Goal: Task Accomplishment & Management: Use online tool/utility

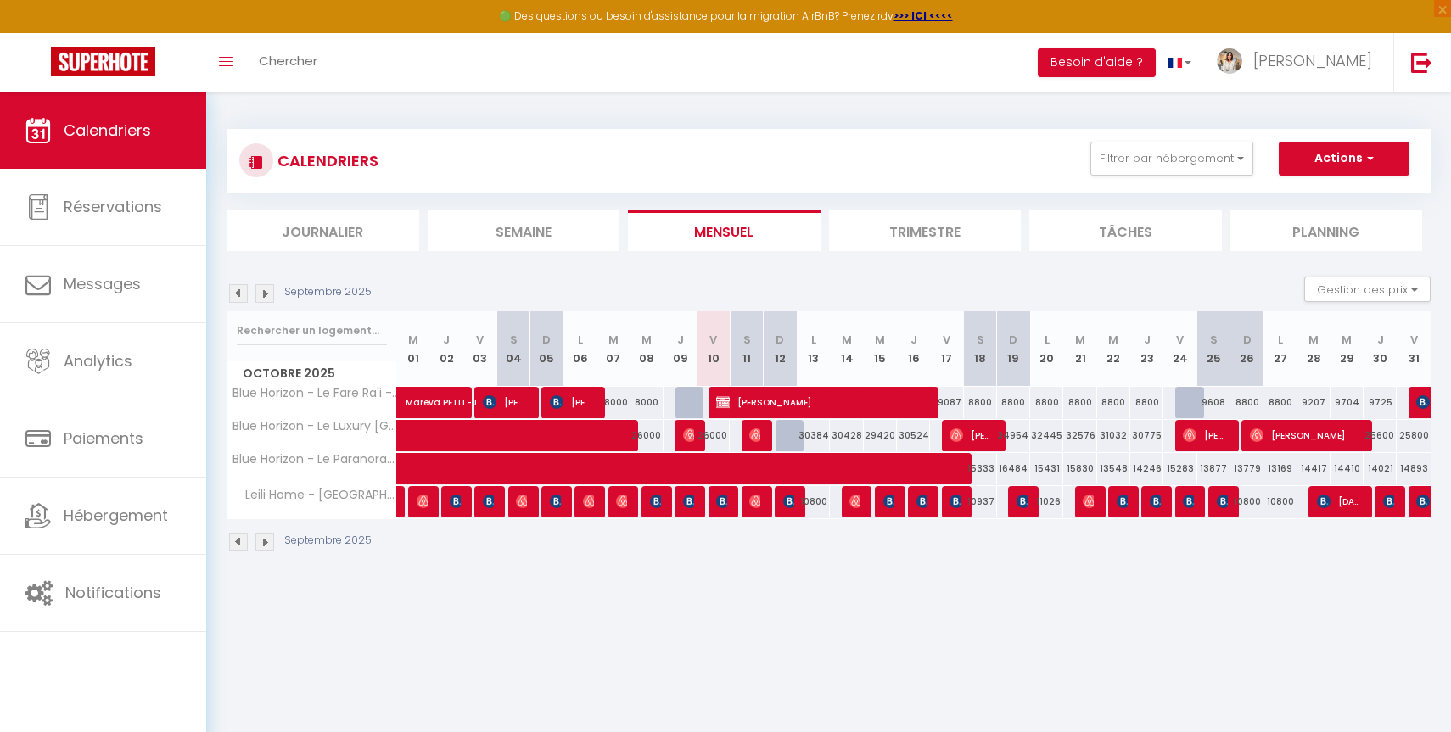
scroll to position [1, 0]
click at [786, 436] on div at bounding box center [791, 435] width 33 height 32
type input "31616"
type input "Dim 12 Octobre 2025"
type input "Lun 13 Octobre 2025"
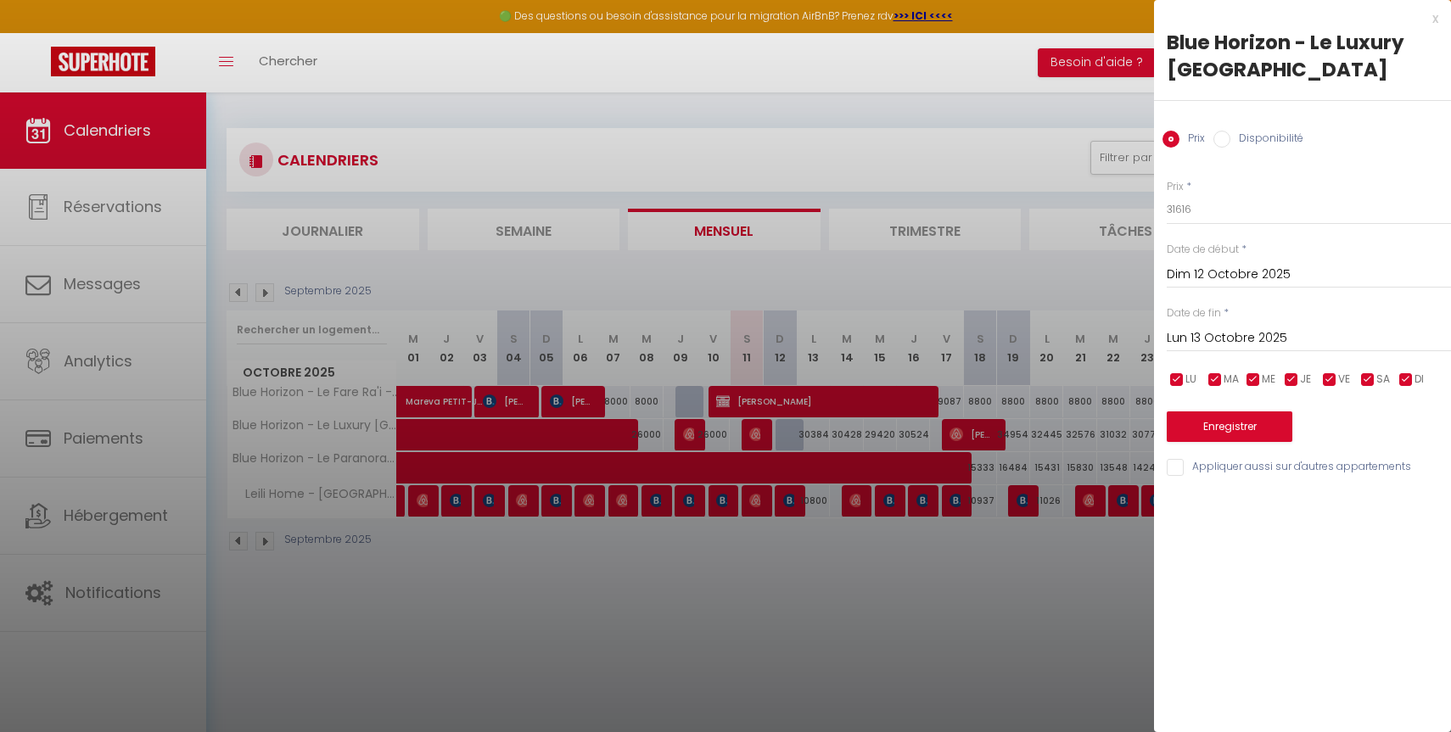
click at [764, 573] on div at bounding box center [725, 366] width 1451 height 732
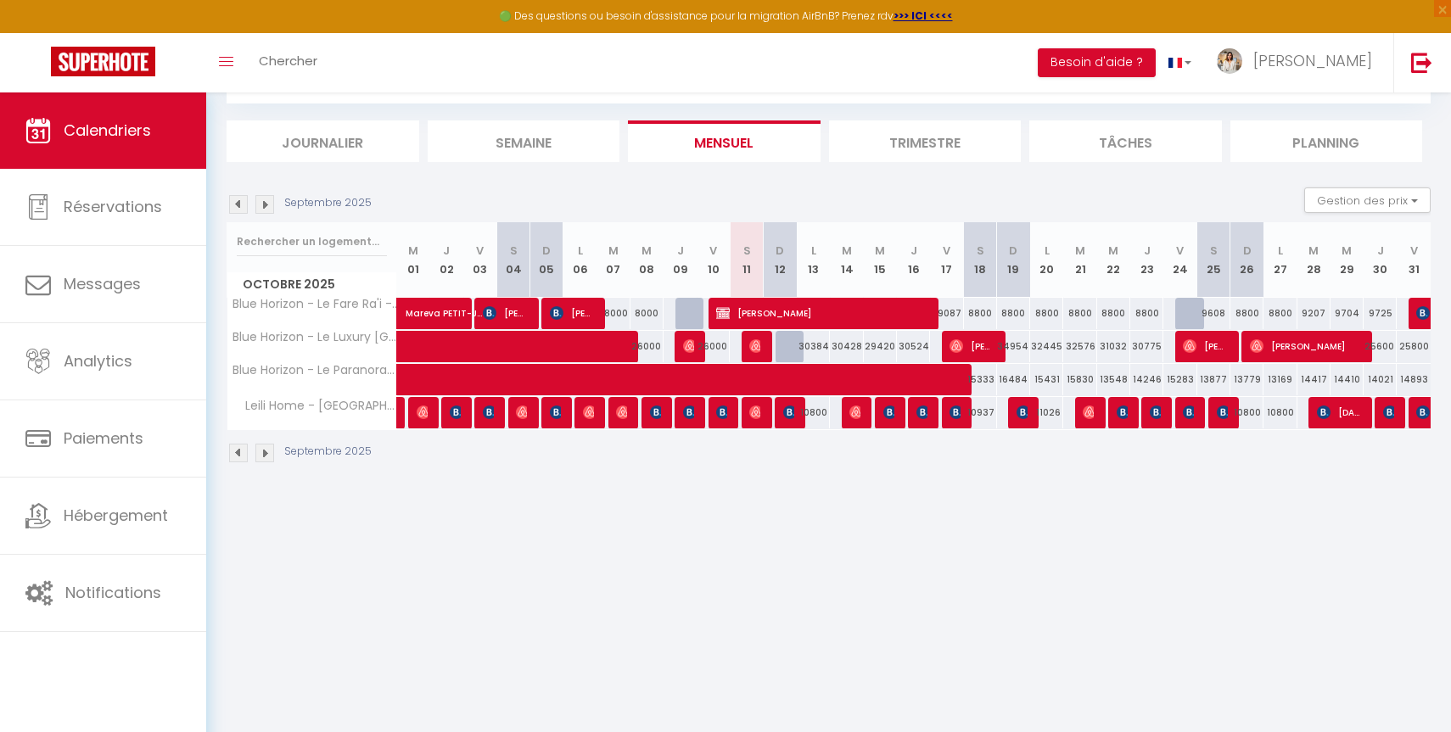
scroll to position [92, 0]
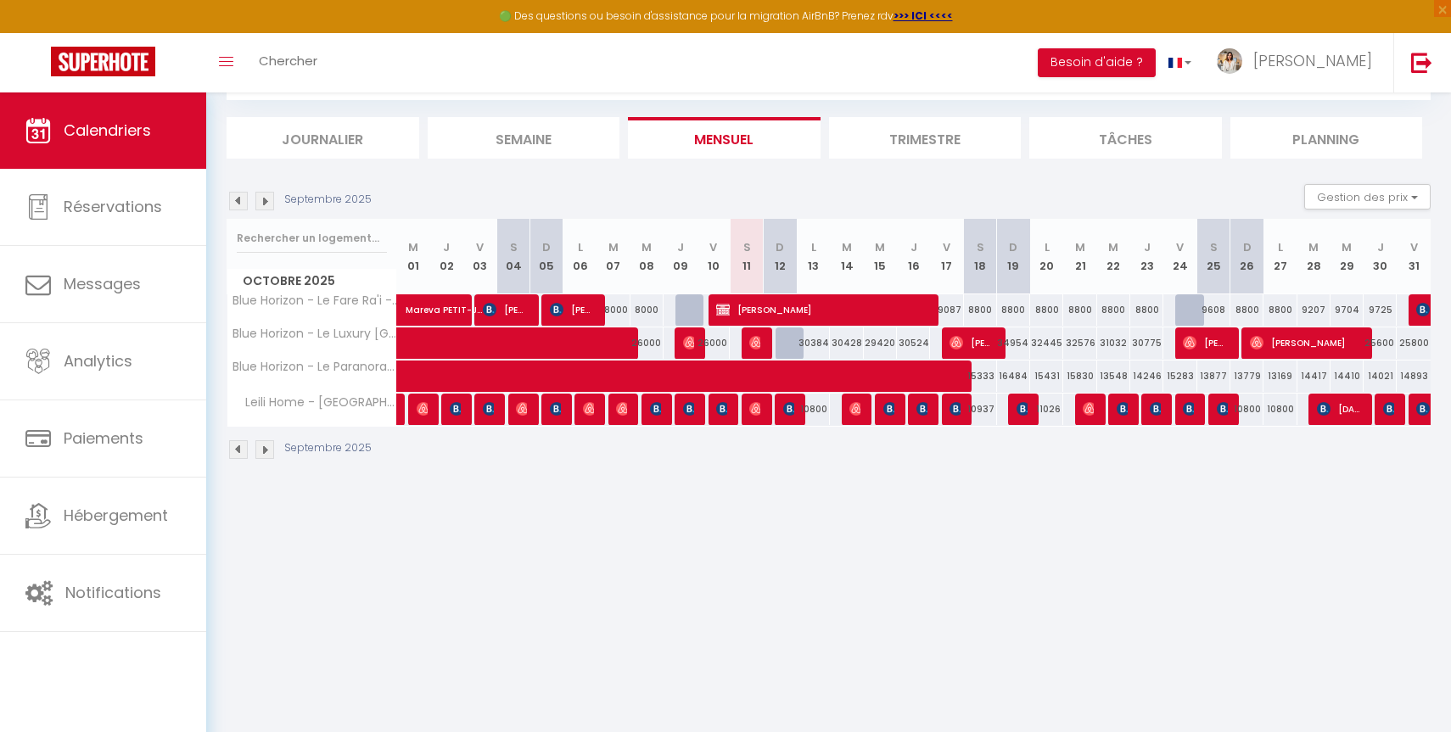
click at [796, 407] on div "10800" at bounding box center [813, 409] width 34 height 31
type input "10800"
type input "Lun 13 Octobre 2025"
type input "Mar 14 Octobre 2025"
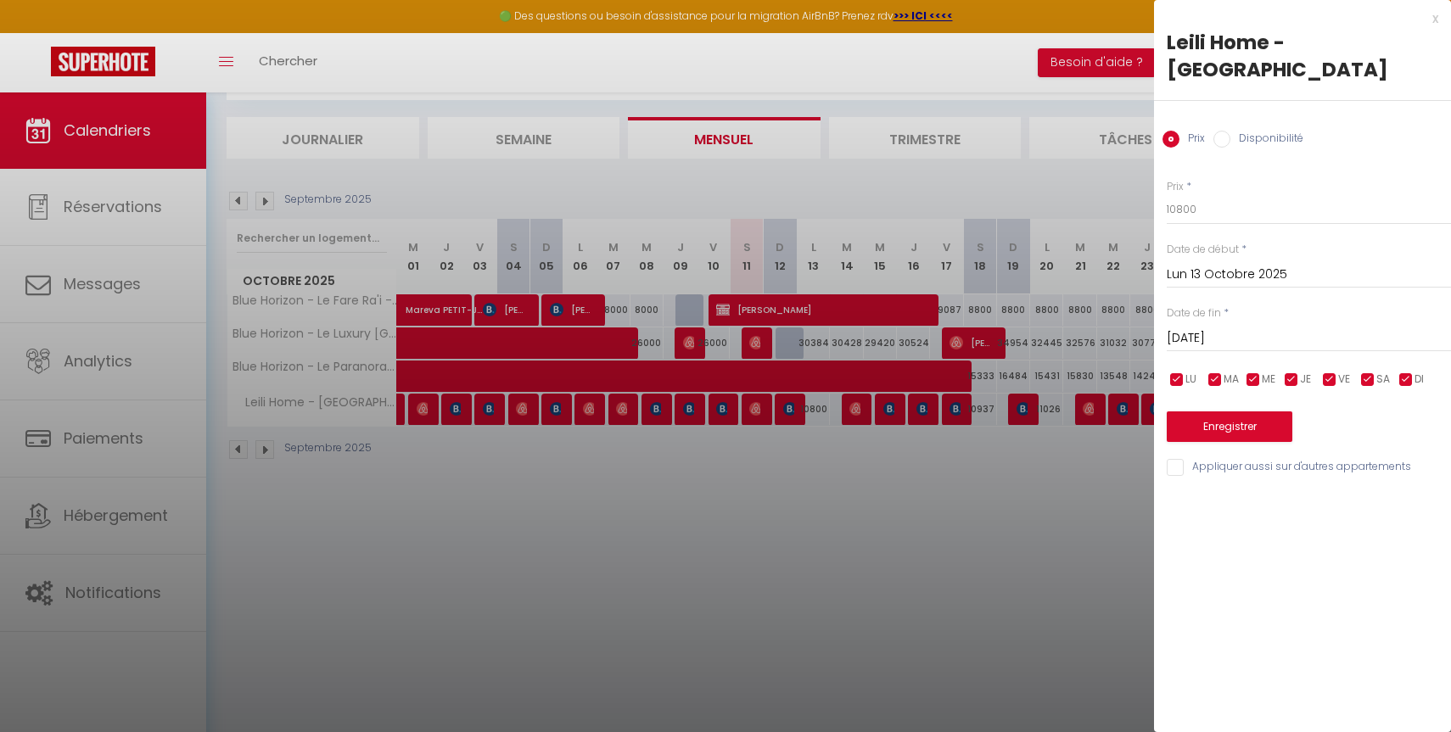
click at [797, 417] on div at bounding box center [725, 366] width 1451 height 732
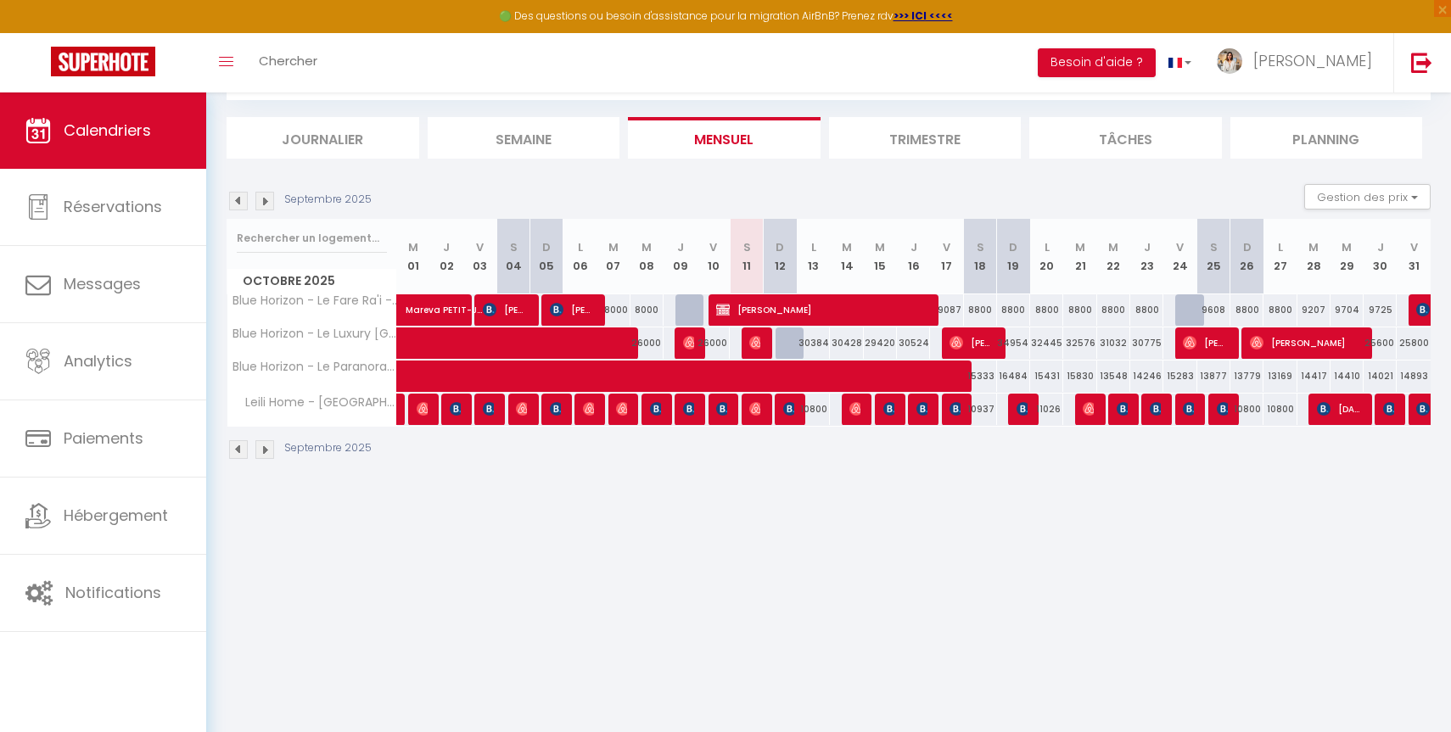
click at [797, 417] on div "10800" at bounding box center [813, 409] width 33 height 31
type input "10800"
type input "Lun 13 Octobre 2025"
type input "Mar 14 Octobre 2025"
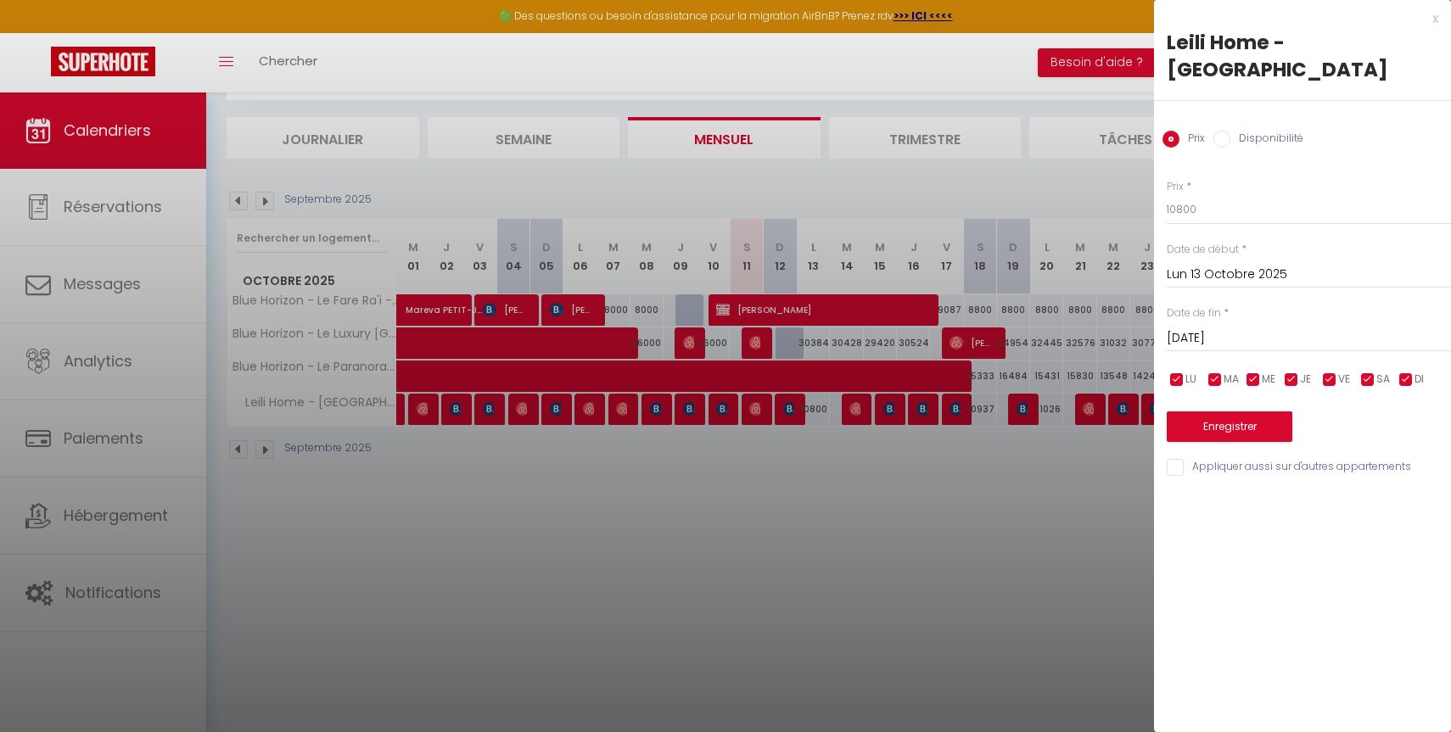
click at [797, 417] on div at bounding box center [725, 366] width 1451 height 732
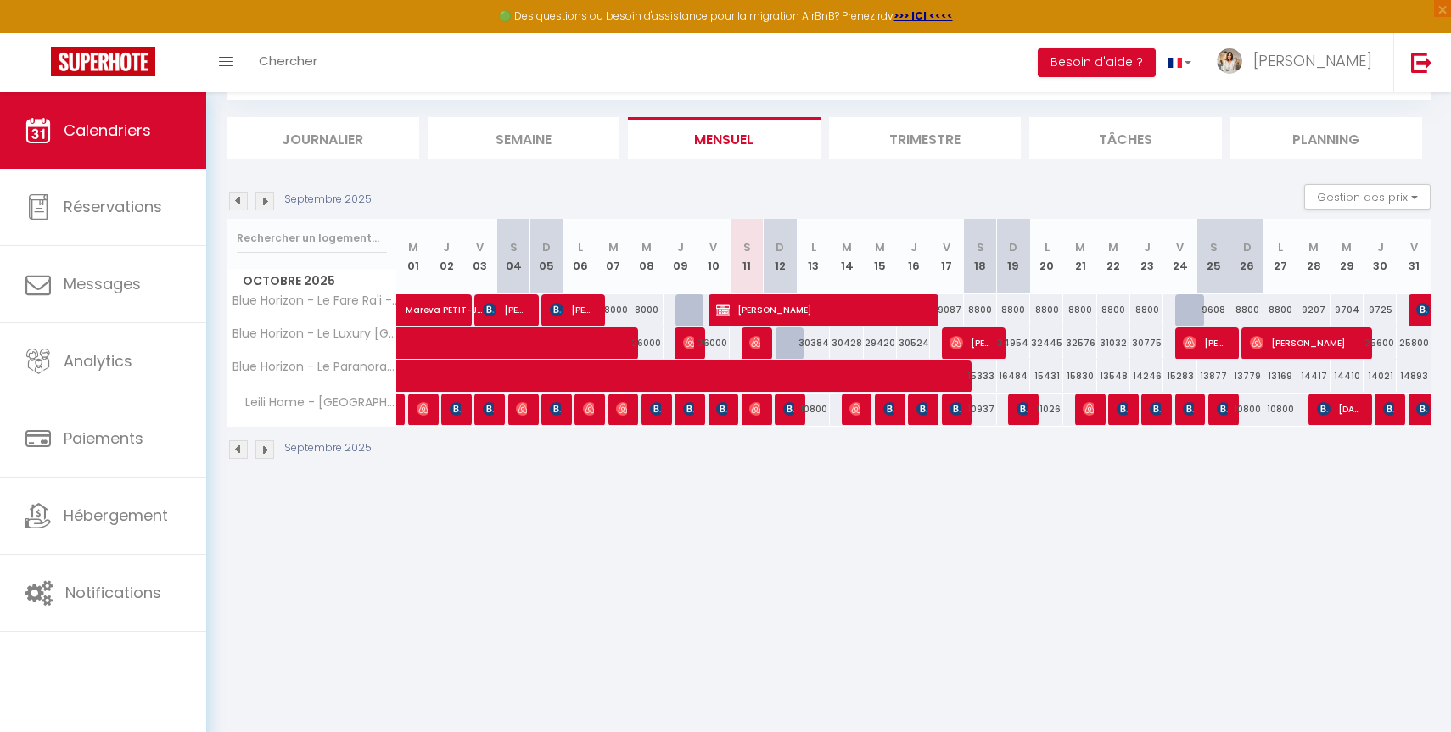
click at [782, 415] on div at bounding box center [790, 410] width 33 height 32
click at [791, 410] on img at bounding box center [790, 409] width 14 height 14
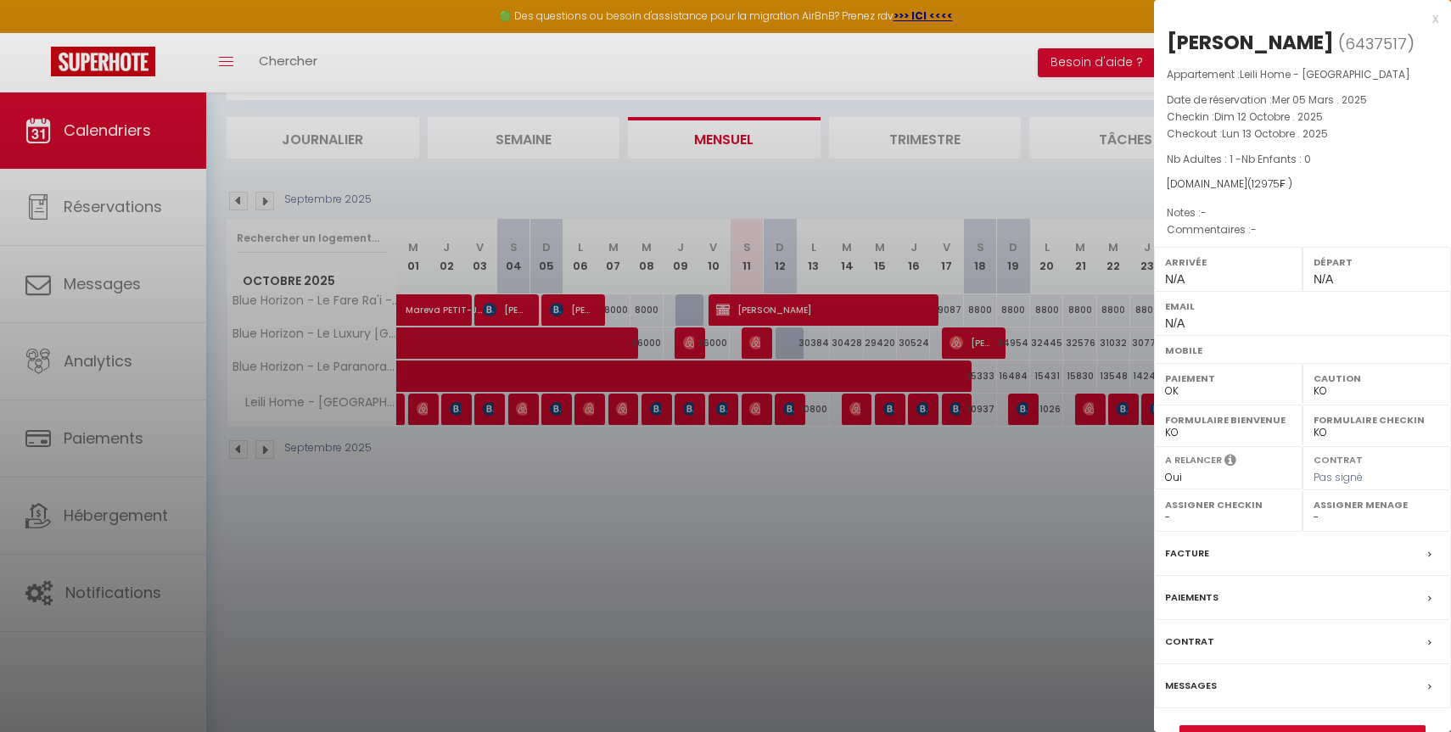
click at [888, 410] on div at bounding box center [725, 366] width 1451 height 732
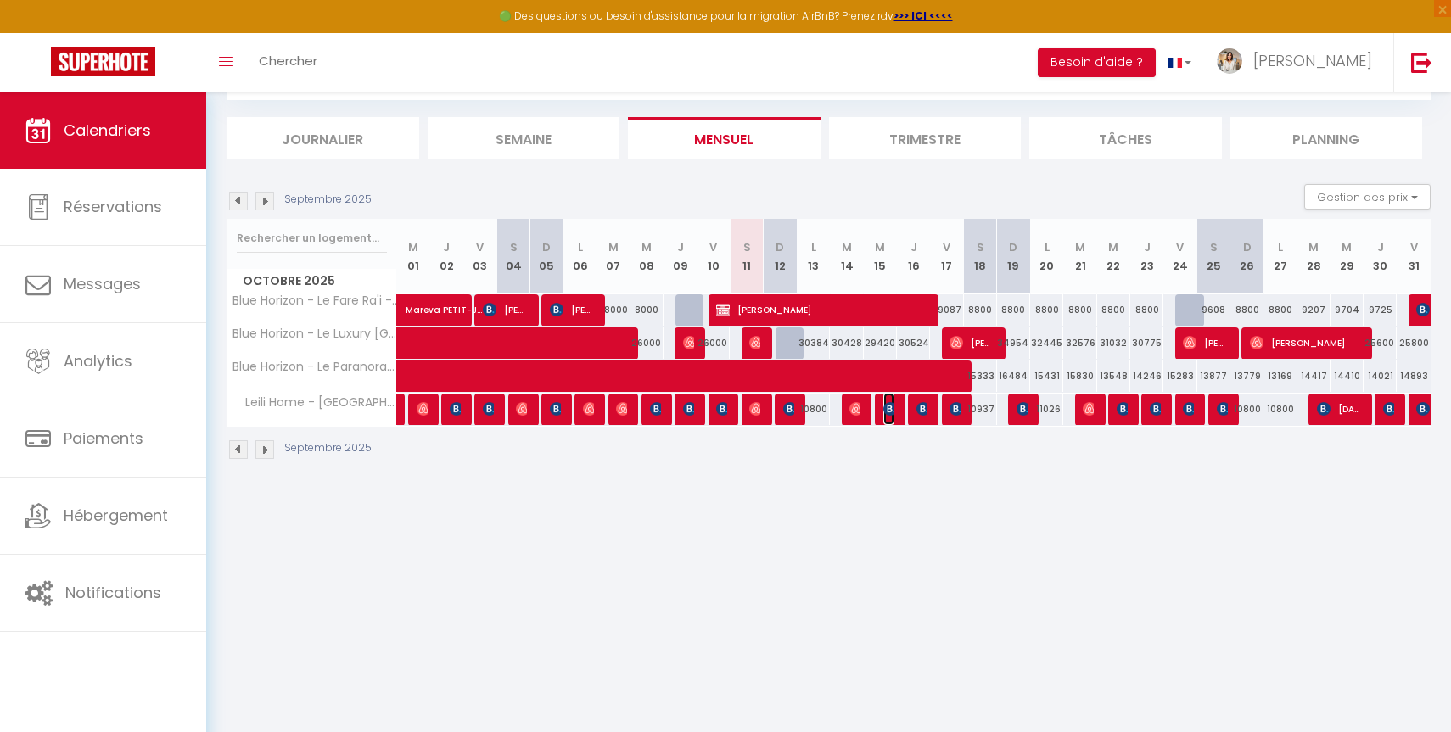
click at [888, 410] on img at bounding box center [890, 409] width 14 height 14
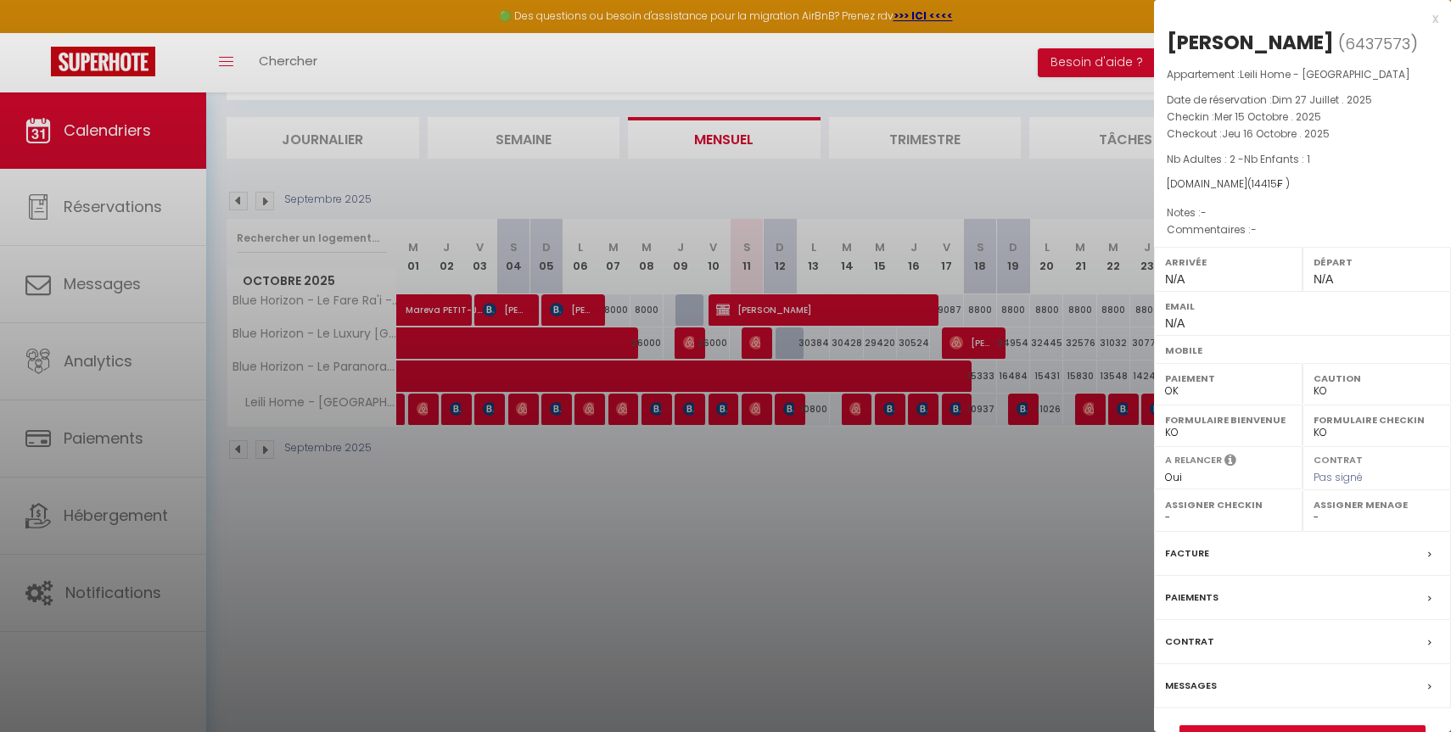
click at [925, 408] on div at bounding box center [725, 366] width 1451 height 732
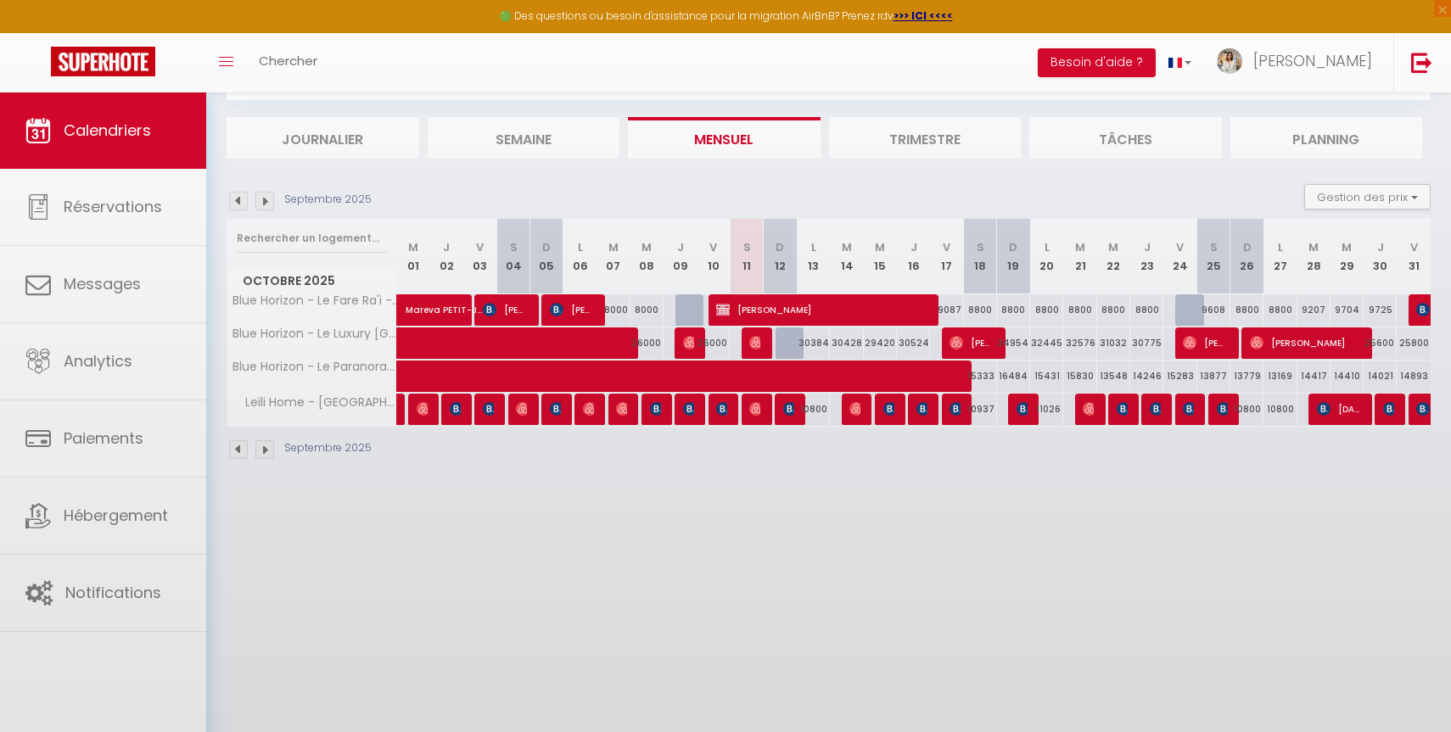
click at [925, 408] on body "🟢 Des questions ou besoin d'assistance pour la migration AirBnB? Prenez rdv >>>…" at bounding box center [725, 366] width 1451 height 732
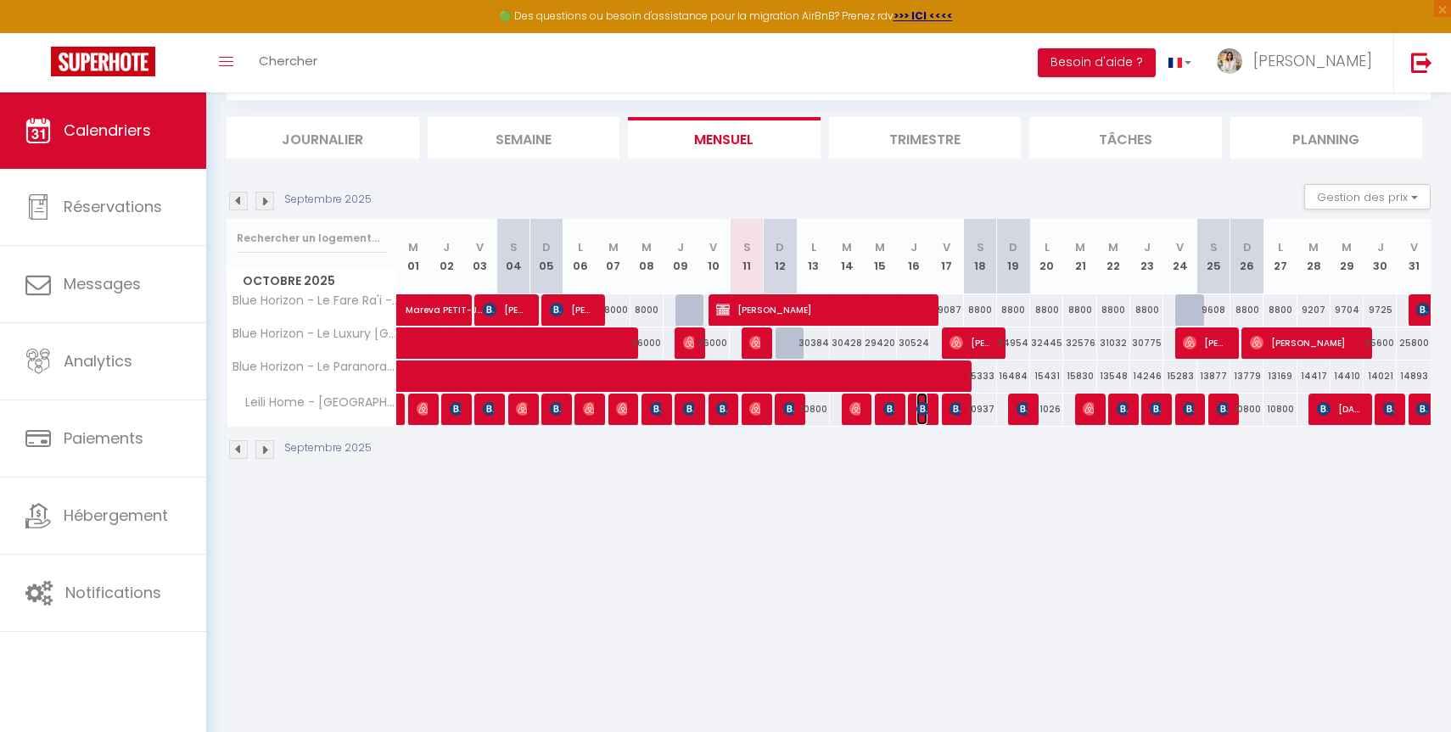
click at [925, 408] on img at bounding box center [923, 409] width 14 height 14
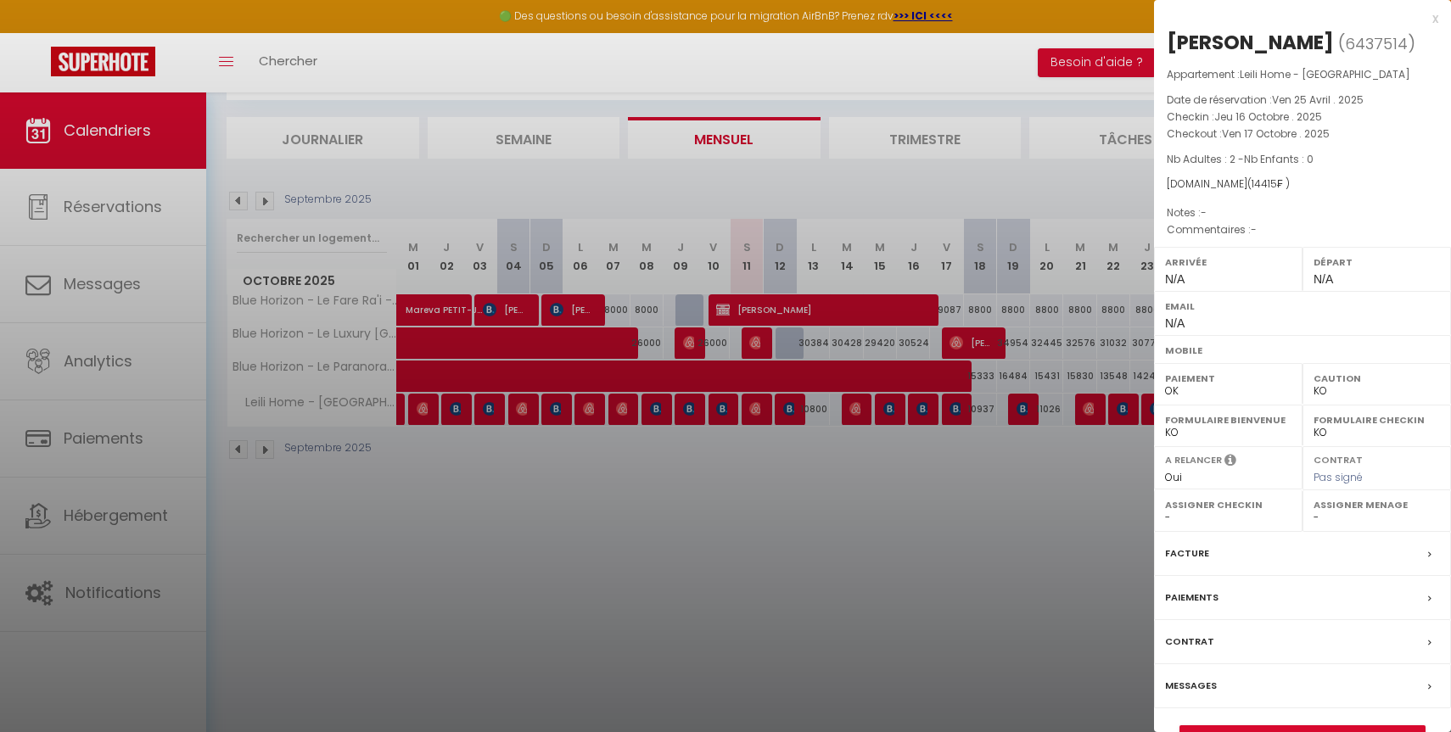
click at [966, 414] on div at bounding box center [725, 366] width 1451 height 732
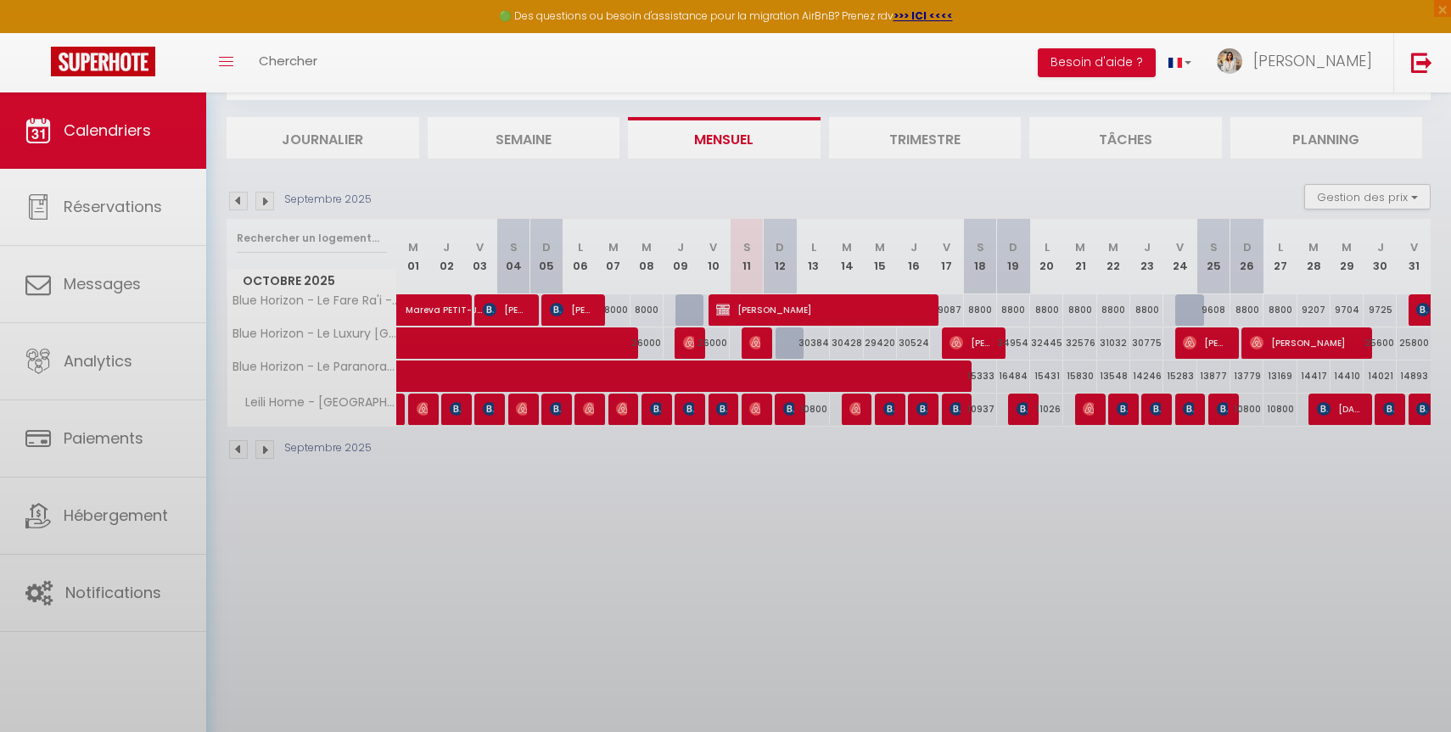
click at [966, 414] on body "🟢 Des questions ou besoin d'assistance pour la migration AirBnB? Prenez rdv >>>…" at bounding box center [725, 366] width 1451 height 732
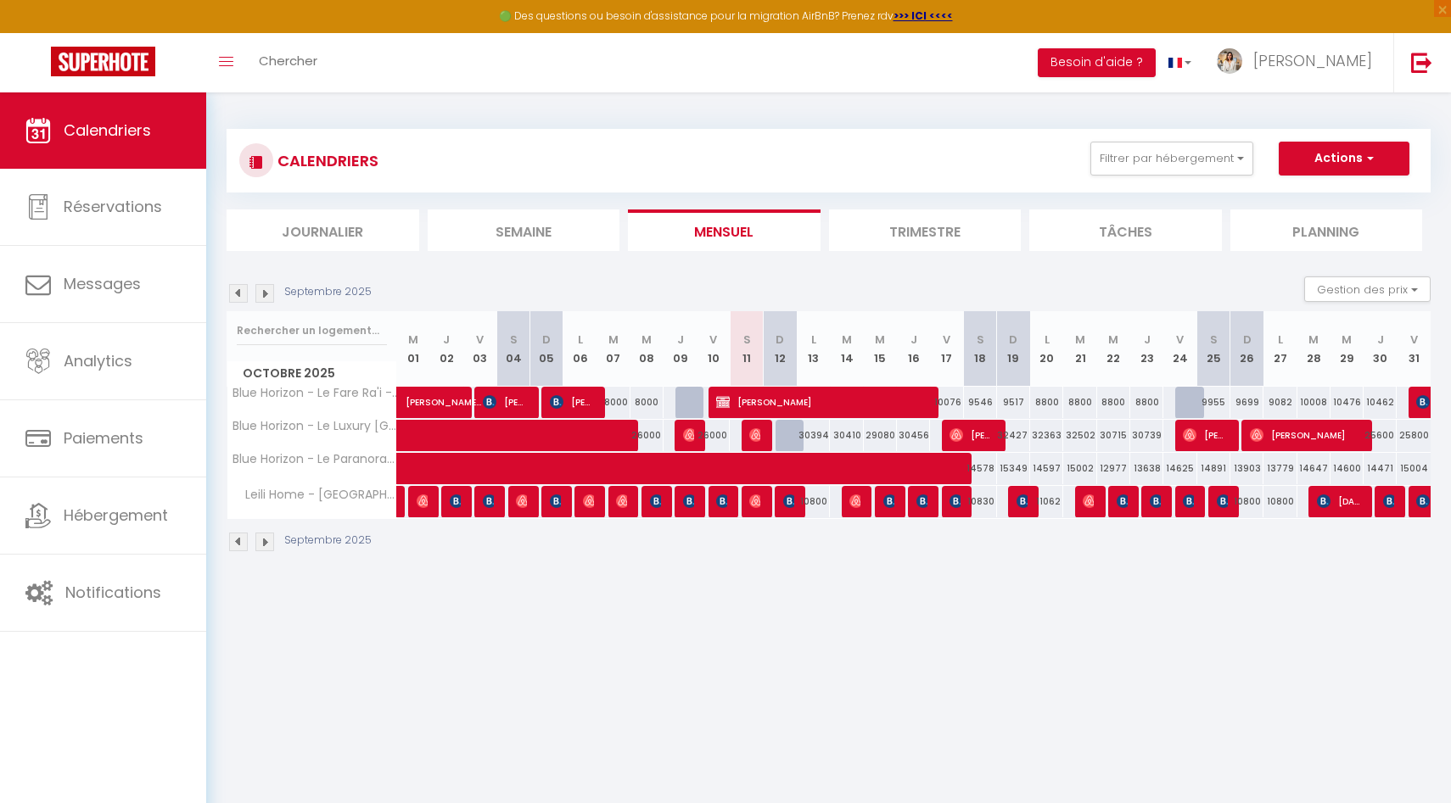
click at [272, 547] on img at bounding box center [264, 542] width 19 height 19
